Goal: Task Accomplishment & Management: Manage account settings

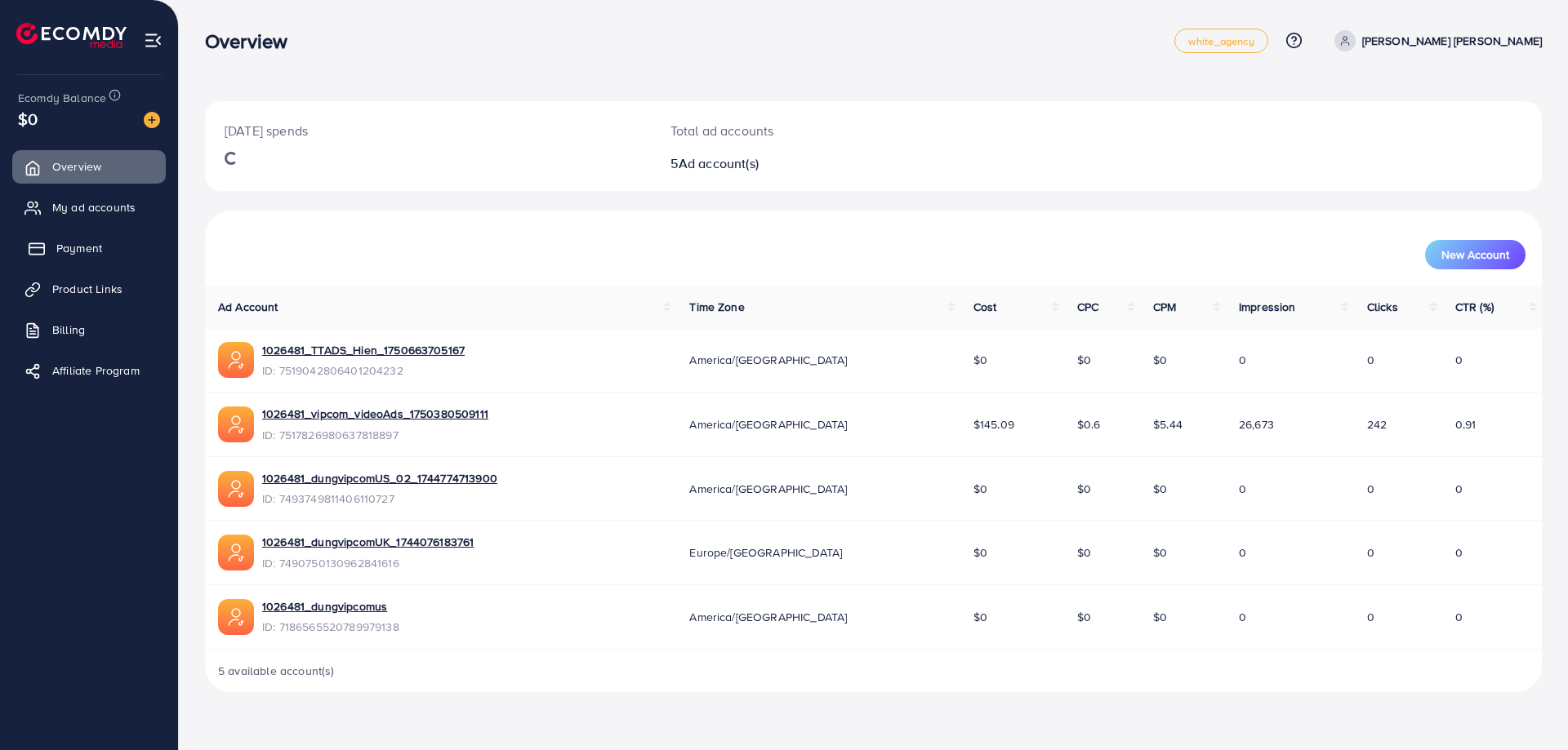
click at [84, 250] on span "Payment" at bounding box center [79, 248] width 46 height 16
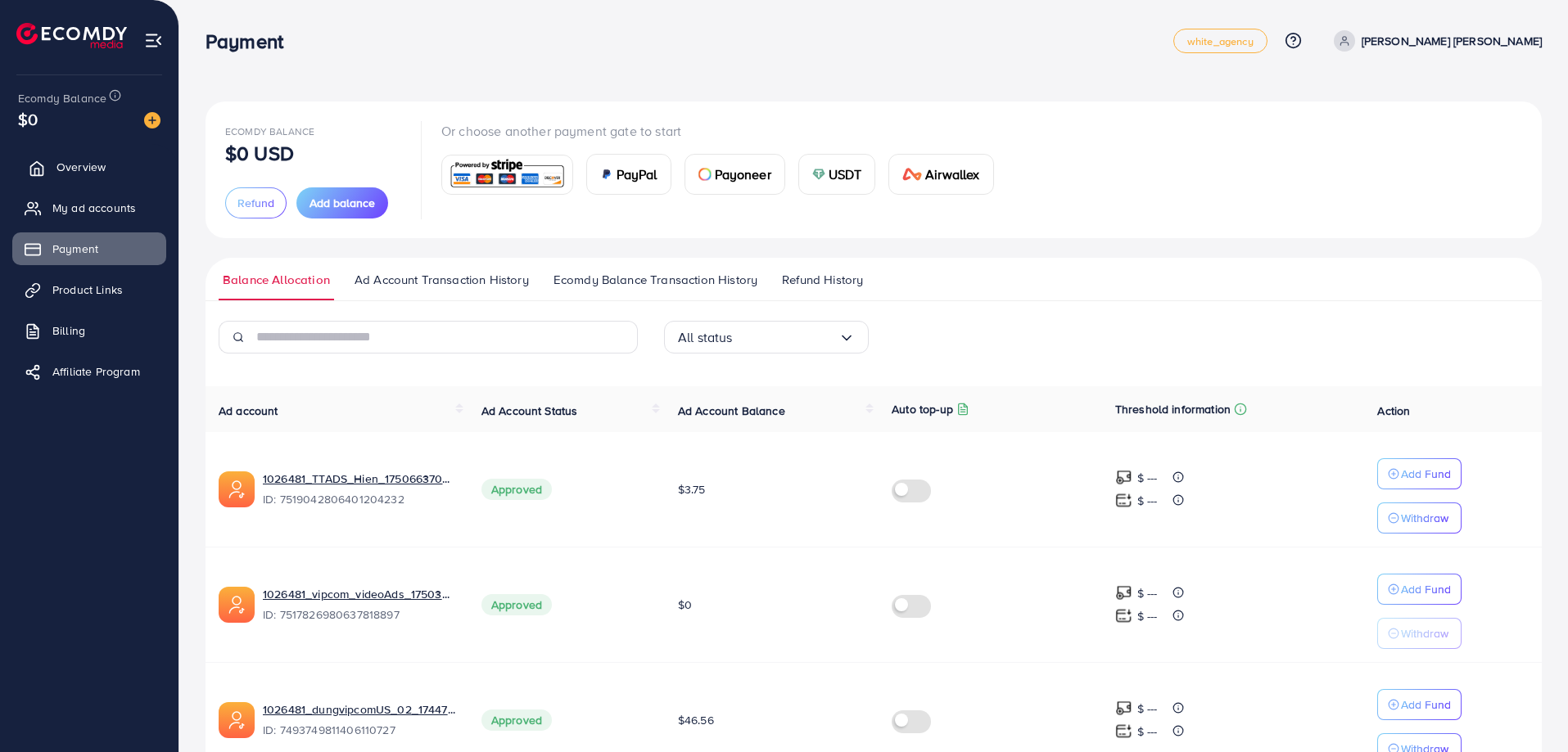
click at [68, 167] on span "Overview" at bounding box center [81, 166] width 49 height 16
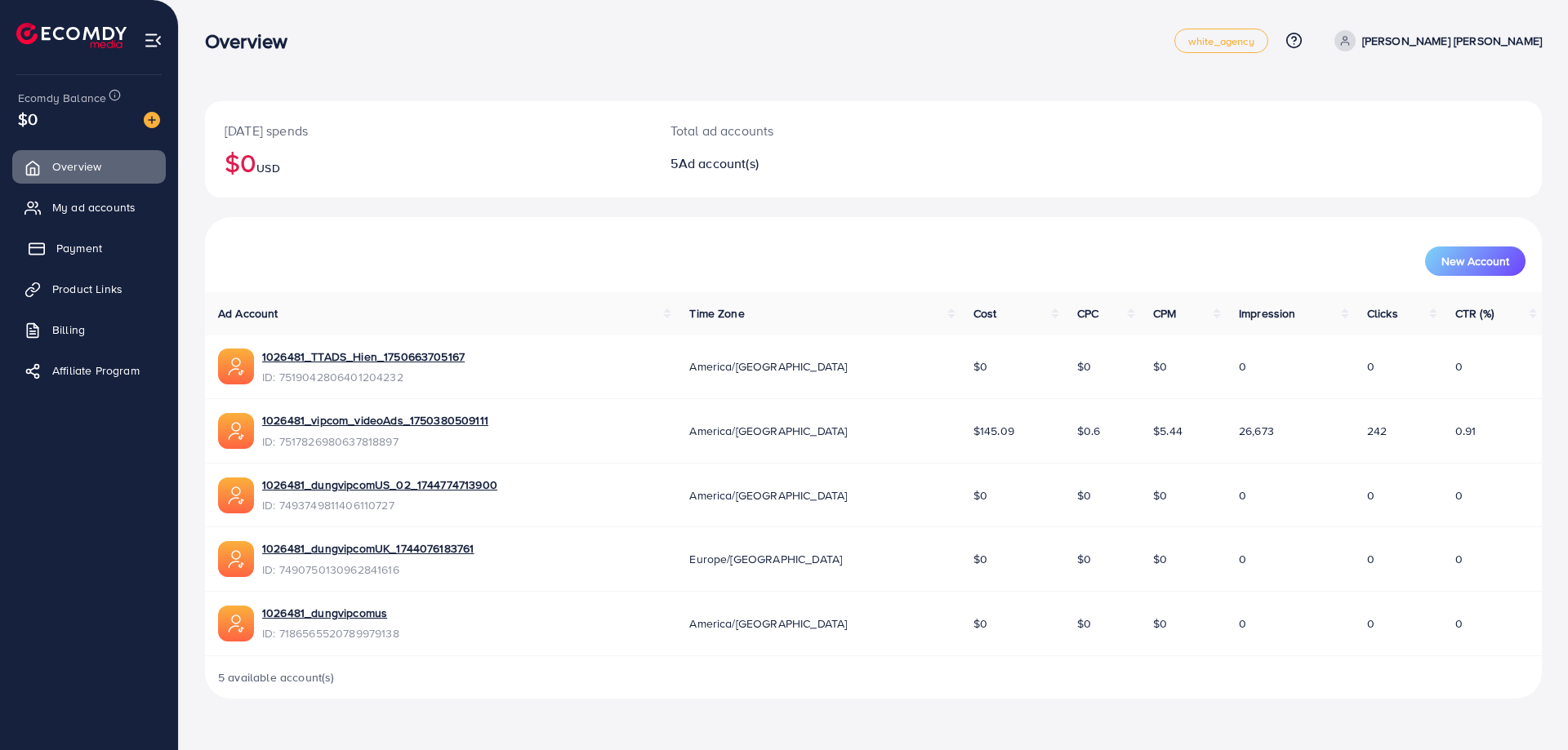
click at [112, 248] on link "Payment" at bounding box center [89, 248] width 153 height 33
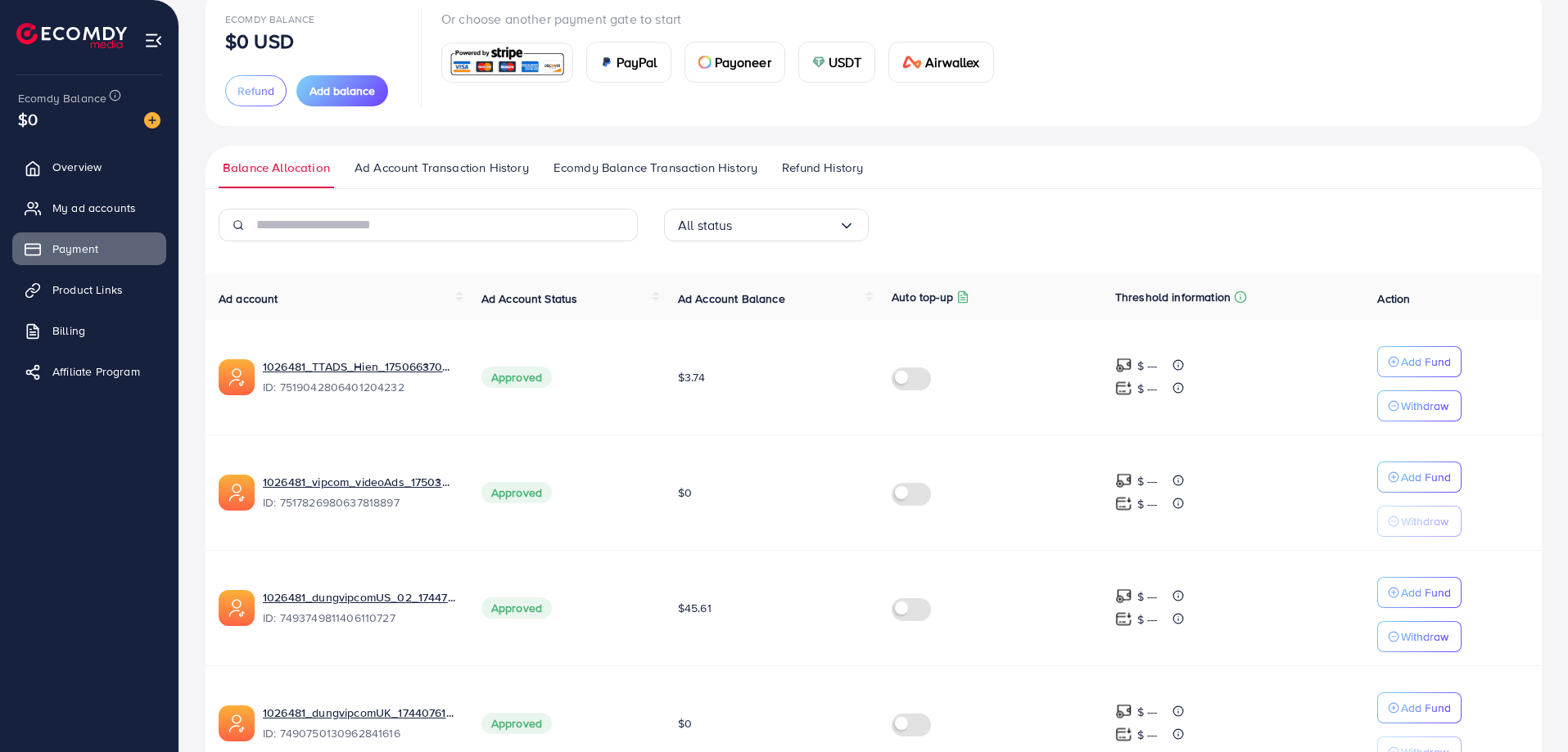
scroll to position [80, 0]
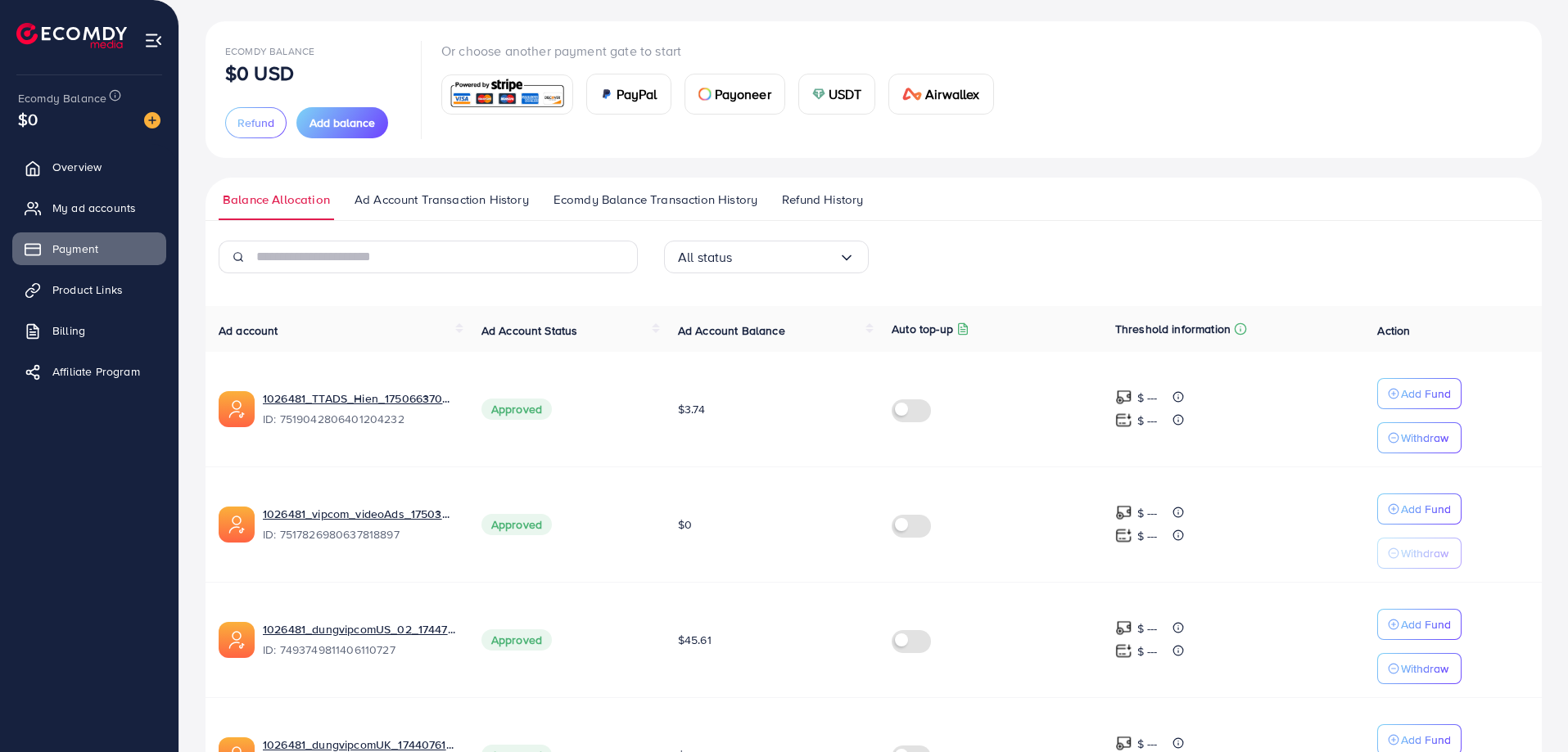
click at [1192, 91] on div "Ecomdy Balance $0 USD Refund Add balance Or choose another payment gate to star…" at bounding box center [873, 89] width 1298 height 97
